Goal: Check status: Check status

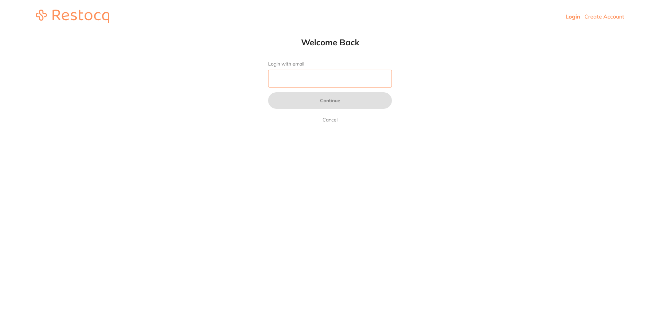
click at [295, 78] on input "Login with email" at bounding box center [330, 79] width 124 height 18
click at [284, 80] on input "Login with email" at bounding box center [330, 79] width 124 height 18
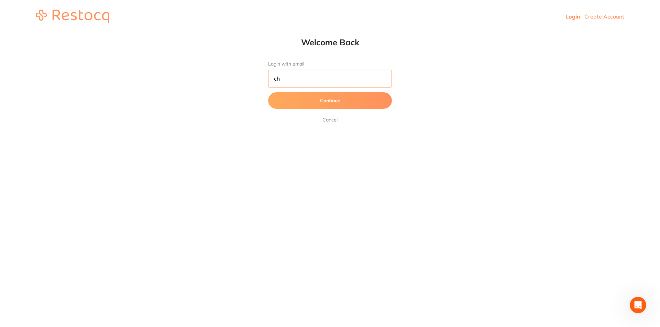
type input "c"
click at [305, 95] on button "Continue" at bounding box center [330, 100] width 124 height 16
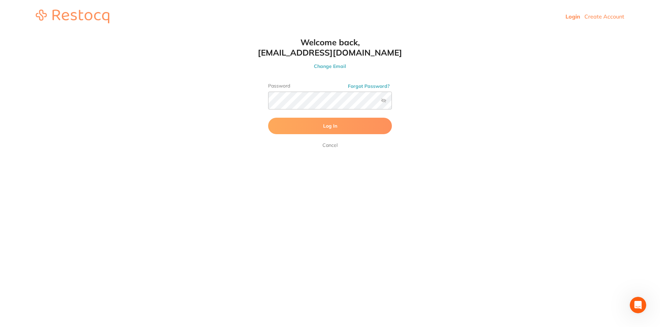
click at [311, 126] on button "Log In" at bounding box center [330, 126] width 124 height 16
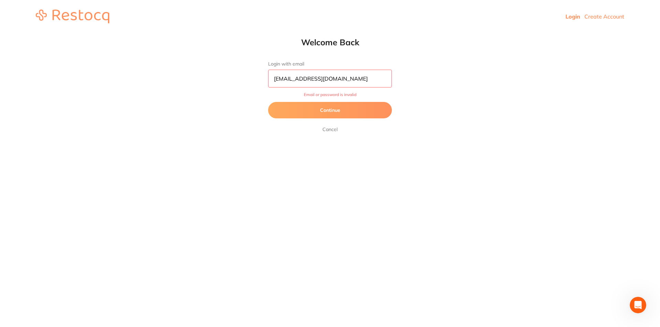
click at [367, 79] on input "[EMAIL_ADDRESS][DOMAIN_NAME]" at bounding box center [330, 79] width 124 height 18
click at [352, 110] on button "Continue" at bounding box center [330, 110] width 124 height 16
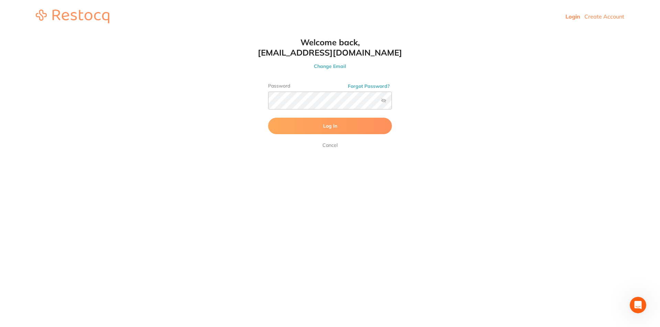
click at [320, 121] on button "Log In" at bounding box center [330, 126] width 124 height 16
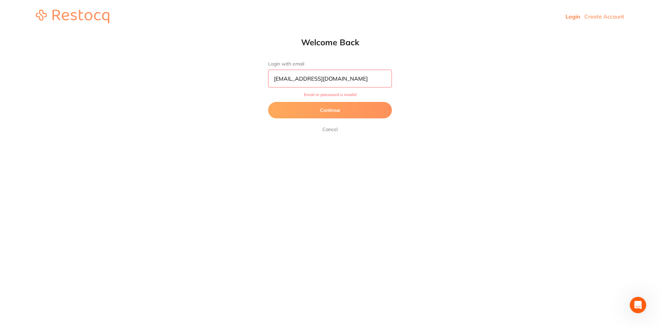
click at [305, 79] on input "[EMAIL_ADDRESS][DOMAIN_NAME]" at bounding box center [330, 79] width 124 height 18
click at [287, 79] on input "[EMAIL_ADDRESS][DOMAIN_NAME]" at bounding box center [330, 79] width 124 height 18
click at [302, 76] on input "[EMAIL_ADDRESS][DOMAIN_NAME]" at bounding box center [330, 79] width 124 height 18
click at [308, 80] on input "[EMAIL_ADDRESS][DOMAIN_NAME]" at bounding box center [330, 79] width 124 height 18
click at [339, 78] on input "[EMAIL_ADDRESS][DOMAIN_NAME]" at bounding box center [330, 79] width 124 height 18
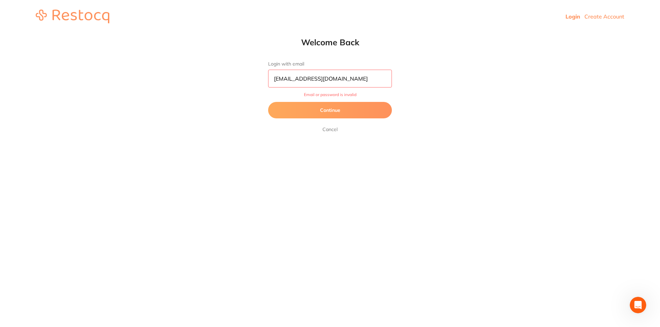
click at [350, 77] on input "[EMAIL_ADDRESS][DOMAIN_NAME]" at bounding box center [330, 79] width 124 height 18
click at [296, 82] on input "[EMAIL_ADDRESS][DOMAIN_NAME]" at bounding box center [330, 79] width 124 height 18
click at [303, 80] on input "manager.@[DOMAIN_NAME]" at bounding box center [330, 79] width 124 height 18
click at [327, 78] on input "[DOMAIN_NAME]" at bounding box center [330, 79] width 124 height 18
type input "[EMAIL_ADDRESS][DOMAIN_NAME]"
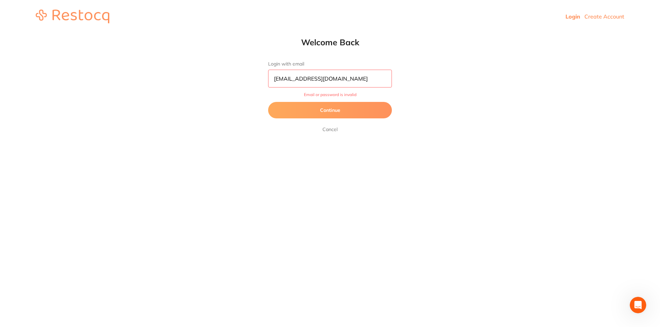
click at [325, 110] on button "Continue" at bounding box center [330, 110] width 124 height 16
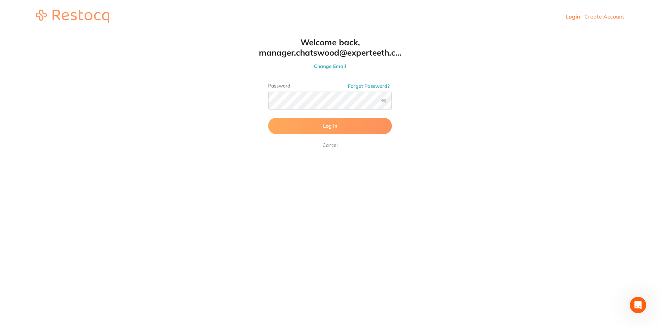
click at [385, 100] on label at bounding box center [383, 100] width 5 height 5
click at [392, 103] on input "checkbox" at bounding box center [392, 103] width 0 height 0
click at [336, 124] on span "Log In" at bounding box center [330, 126] width 14 height 6
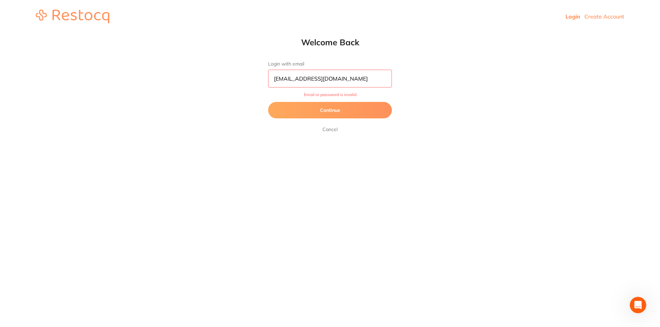
click at [343, 111] on button "Continue" at bounding box center [330, 110] width 124 height 16
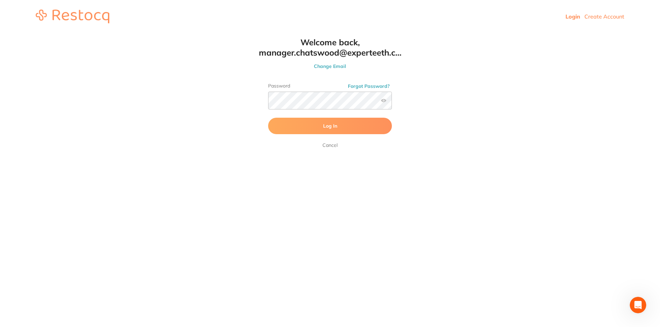
click at [328, 127] on span "Log In" at bounding box center [330, 126] width 14 height 6
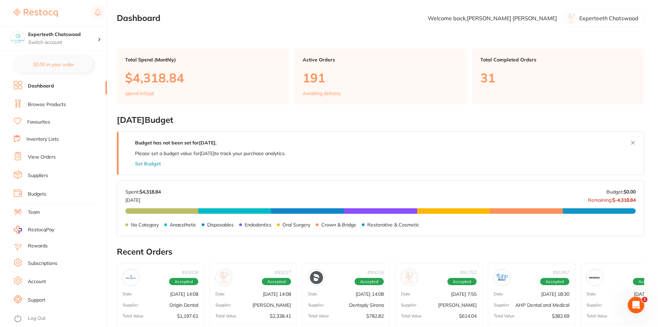
click at [32, 85] on link "Dashboard" at bounding box center [41, 86] width 26 height 7
click at [38, 103] on link "Browse Products" at bounding box center [47, 104] width 38 height 7
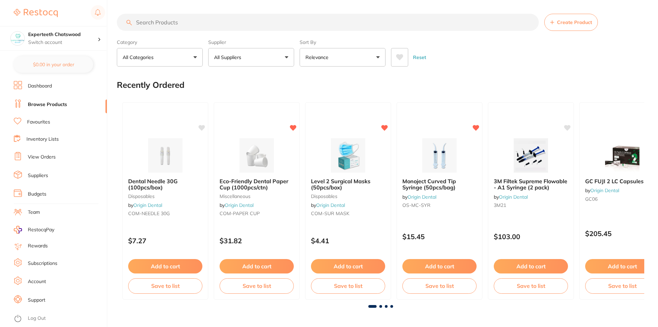
click at [43, 87] on link "Dashboard" at bounding box center [40, 86] width 24 height 7
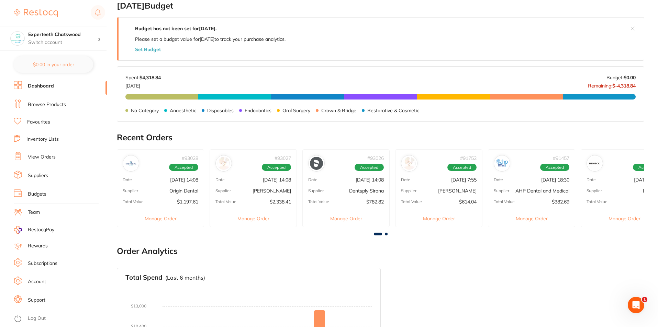
click at [263, 177] on p "[DATE] 14:08" at bounding box center [277, 179] width 28 height 5
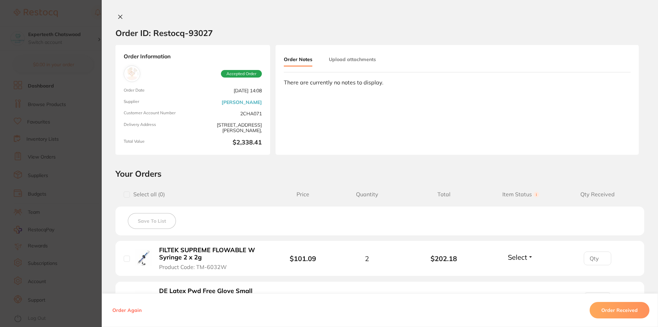
click at [119, 18] on icon at bounding box center [121, 17] width 4 height 4
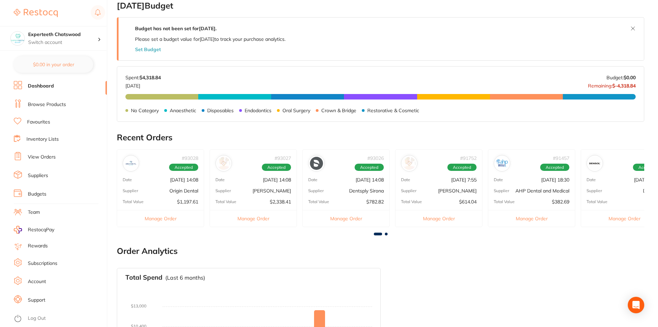
click at [182, 179] on p "[DATE] 14:08" at bounding box center [184, 179] width 28 height 5
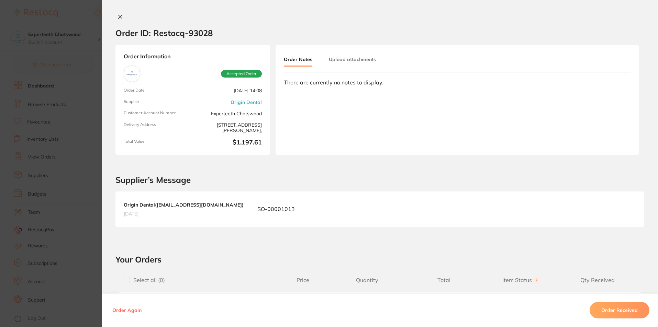
click at [120, 20] on button at bounding box center [120, 17] width 10 height 7
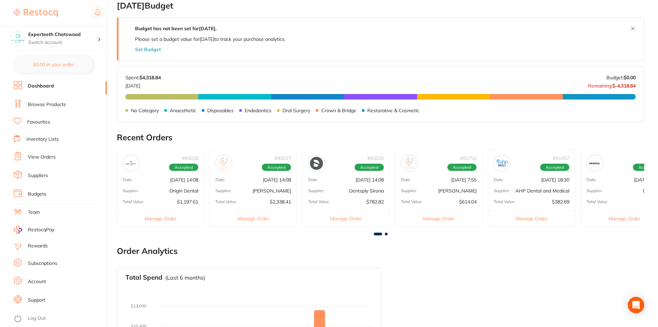
click at [338, 174] on div "# 93026 Accepted Date [DATE] 14:08 Supplier Dentsply Sirona Total Value $782.82…" at bounding box center [345, 188] width 87 height 78
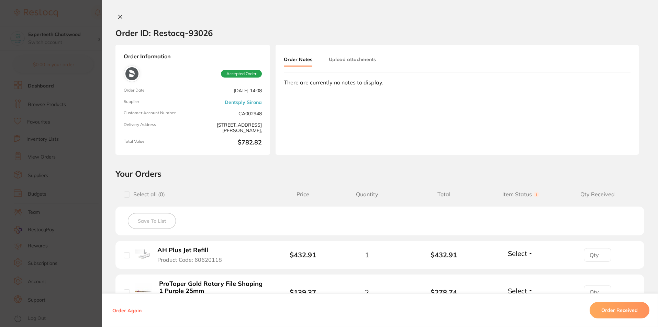
click at [119, 17] on icon at bounding box center [121, 17] width 4 height 4
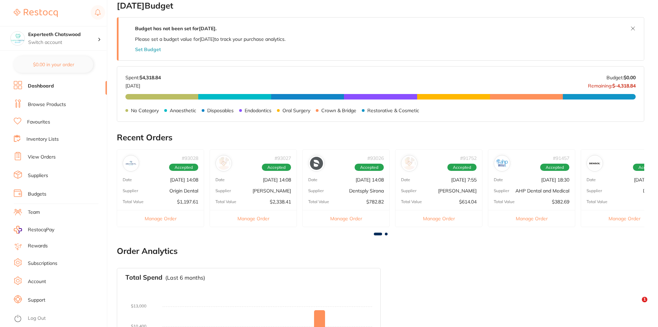
click at [448, 173] on div "# 91752 Accepted Date [DATE] 7:55 Supplier [PERSON_NAME] Total Value $614.04 Ma…" at bounding box center [438, 188] width 87 height 78
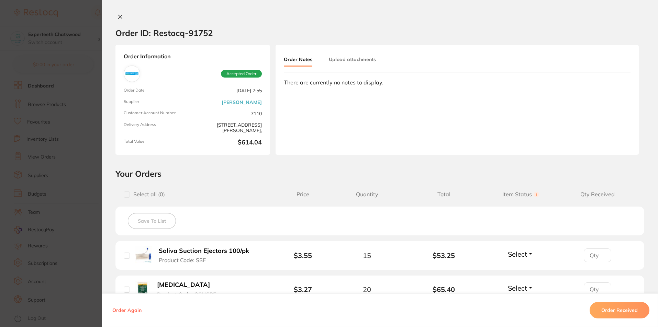
click at [115, 16] on button at bounding box center [120, 17] width 10 height 7
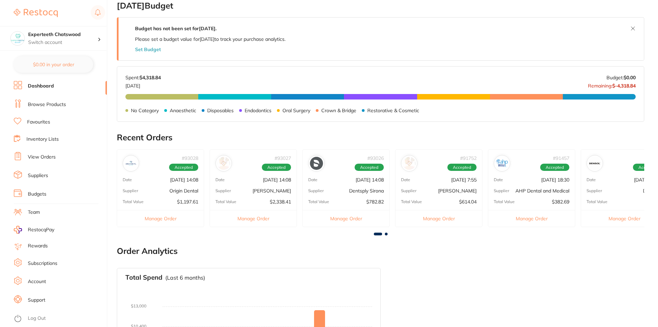
click at [519, 187] on div "# 91457 Accepted Date [DATE] 18:30 Supplier AHP Dental and Medical Total Value …" at bounding box center [531, 188] width 87 height 78
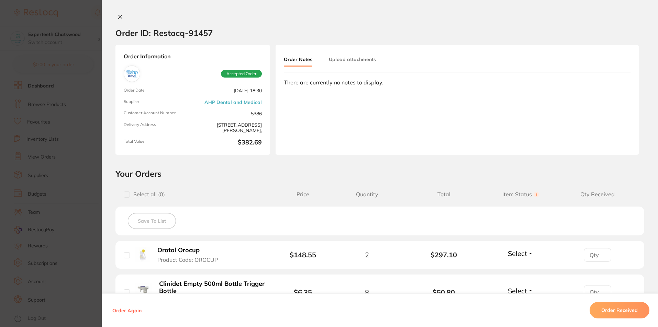
click at [119, 18] on icon at bounding box center [121, 17] width 4 height 4
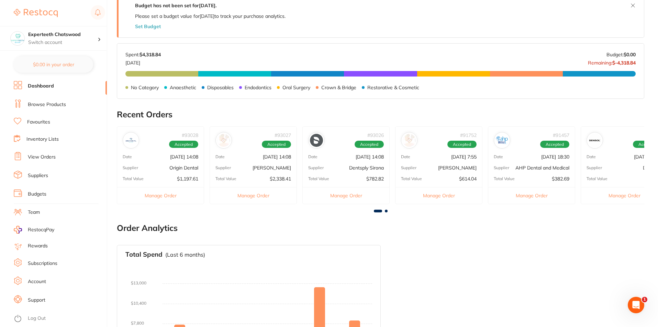
click at [170, 179] on div "Total Value $1,197.61" at bounding box center [160, 178] width 87 height 5
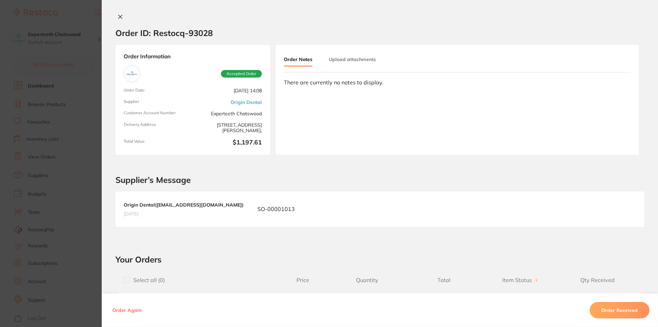
click at [111, 16] on div at bounding box center [380, 17] width 556 height 7
click at [121, 15] on icon at bounding box center [121, 17] width 4 height 4
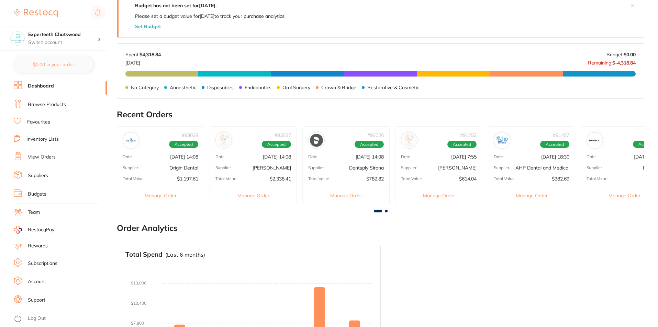
click at [270, 148] on span "Accepted" at bounding box center [276, 145] width 29 height 8
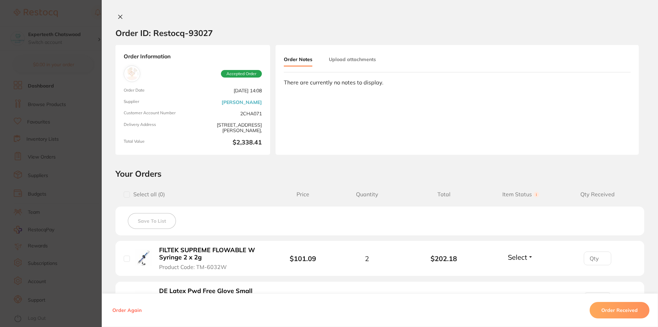
click at [121, 13] on div "Order ID: Restocq- 93027 Order Information Accepted Order Order Date [DATE] 14:…" at bounding box center [380, 163] width 556 height 327
click at [118, 17] on icon at bounding box center [120, 16] width 5 height 5
